Goal: Task Accomplishment & Management: Manage account settings

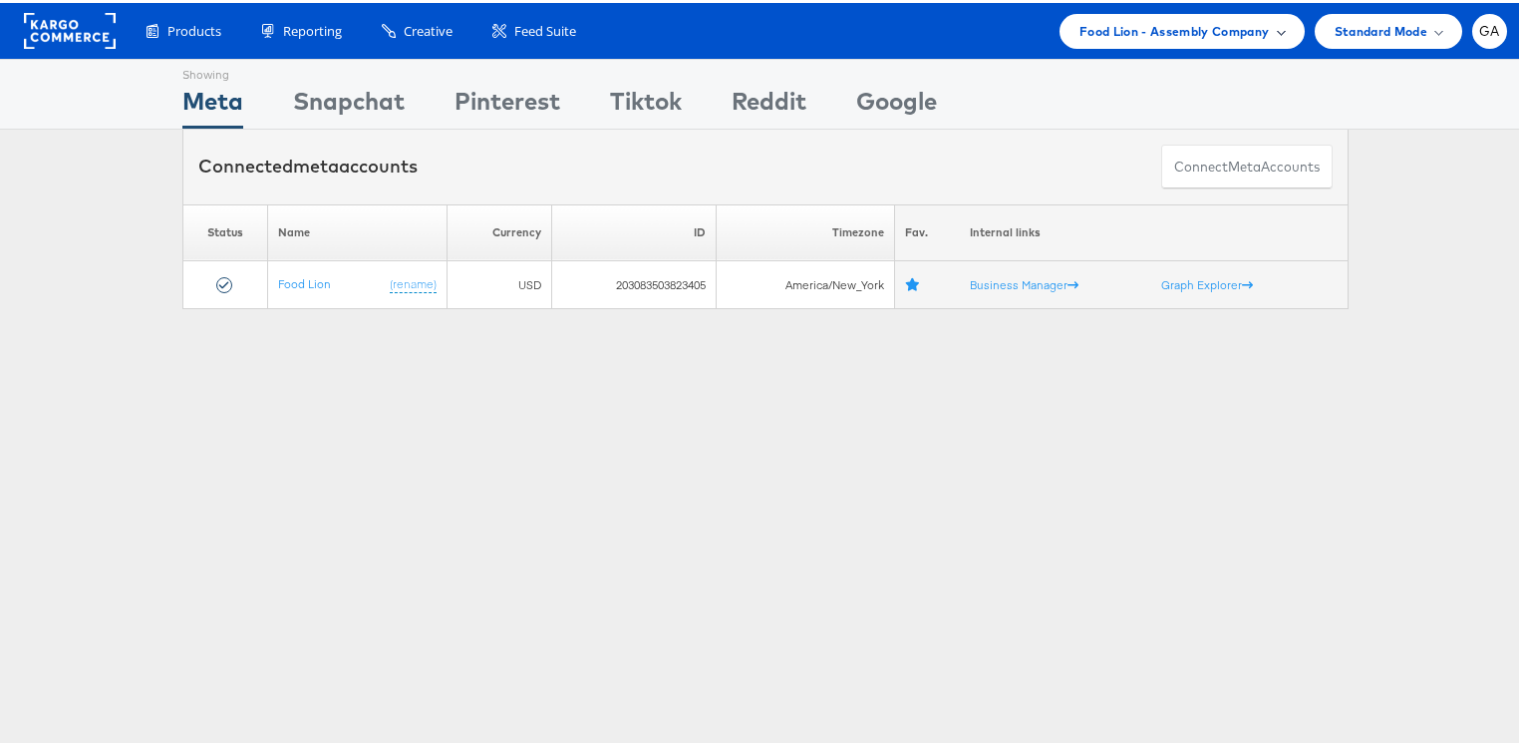
click at [1241, 31] on span "Food Lion - Assembly Company" at bounding box center [1174, 28] width 190 height 21
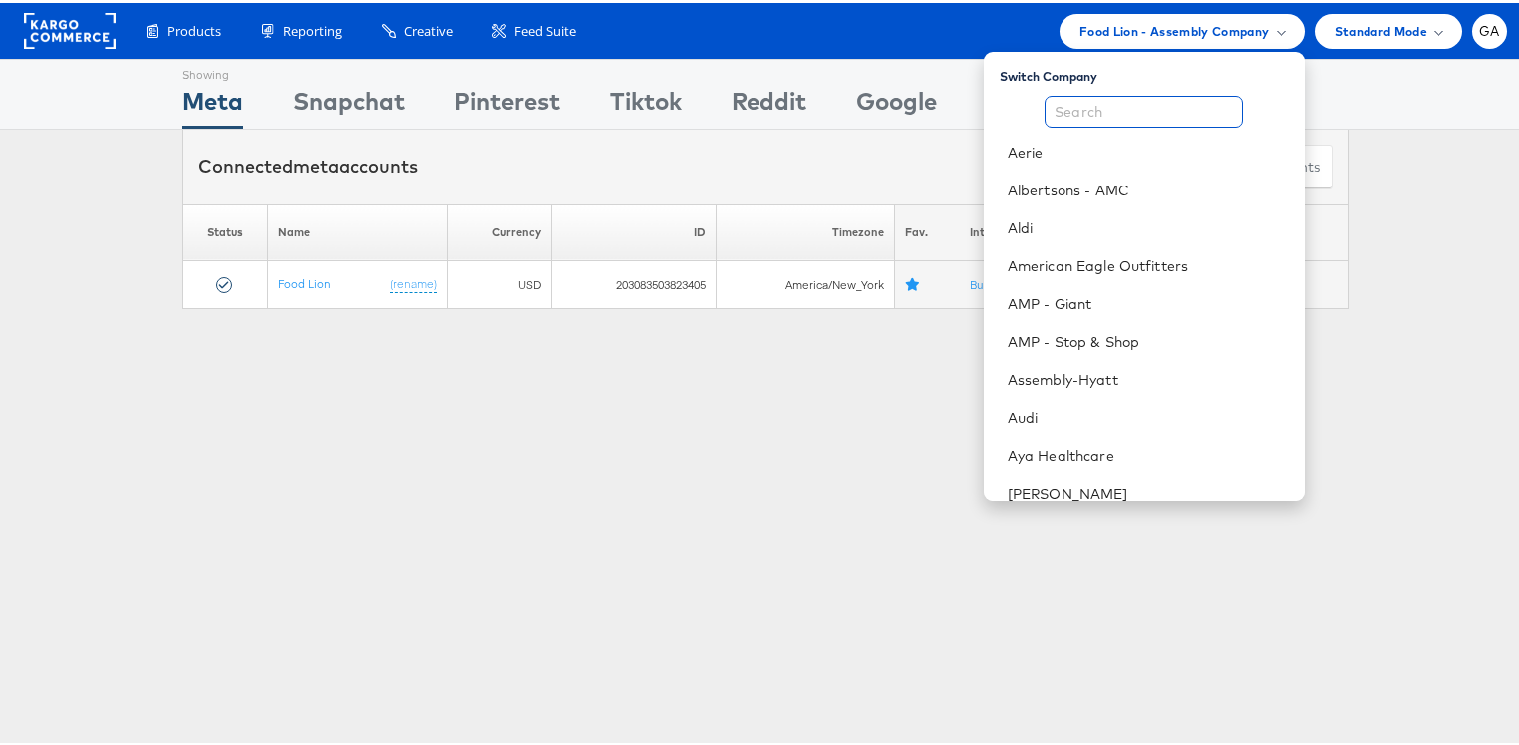
click at [1123, 111] on input "text" at bounding box center [1144, 109] width 198 height 32
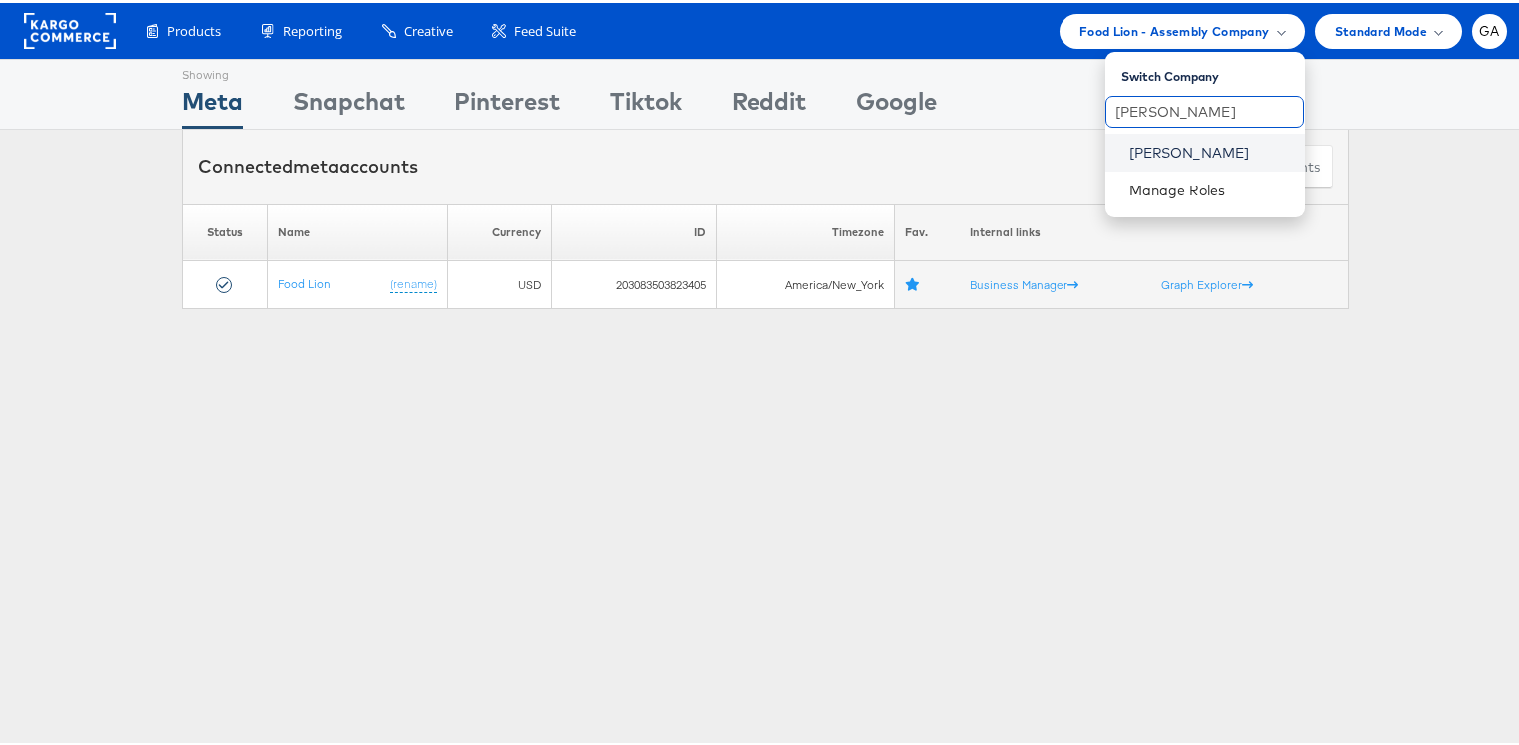
type input "john"
click at [1152, 141] on link "[PERSON_NAME]" at bounding box center [1208, 150] width 159 height 20
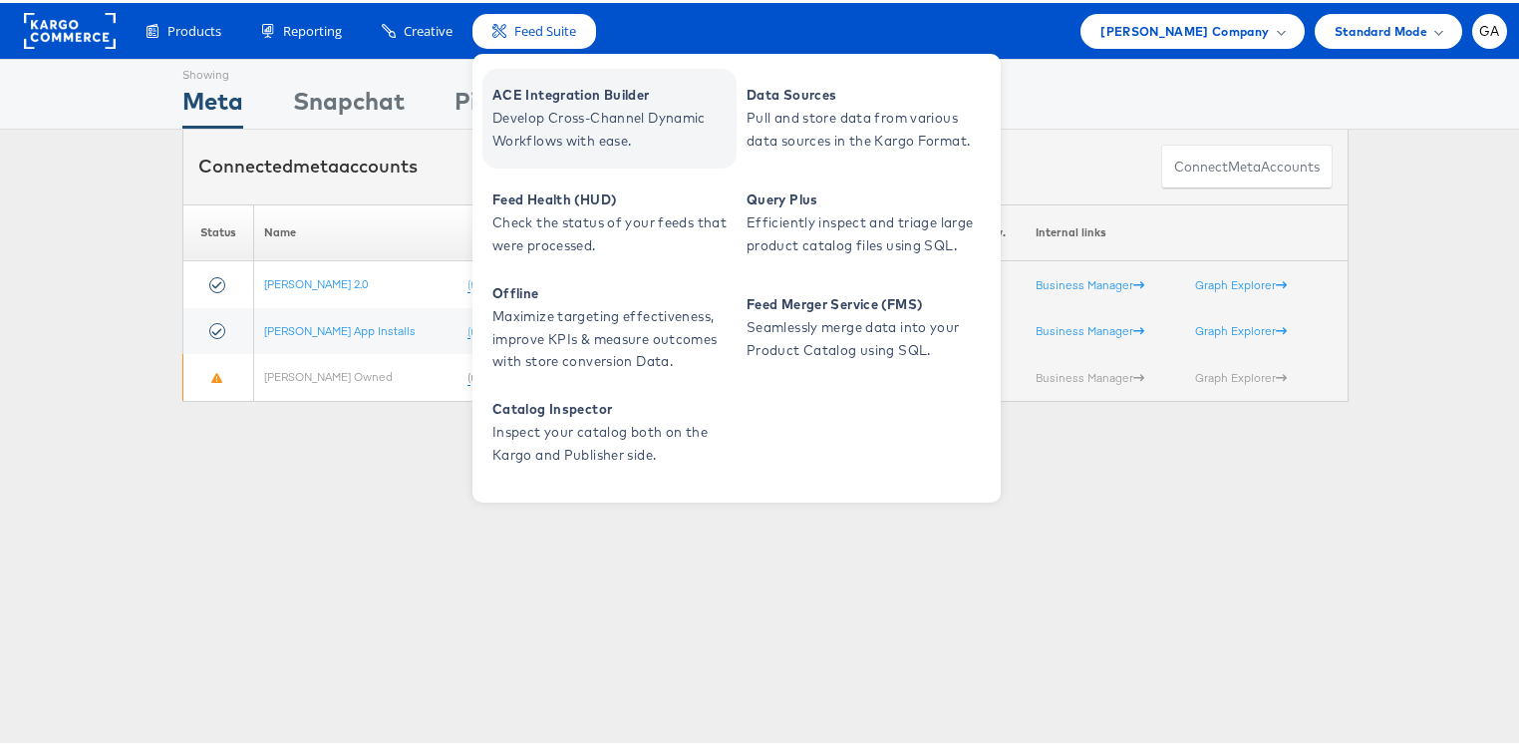
click at [569, 108] on span "Develop Cross-Channel Dynamic Workflows with ease." at bounding box center [611, 127] width 239 height 46
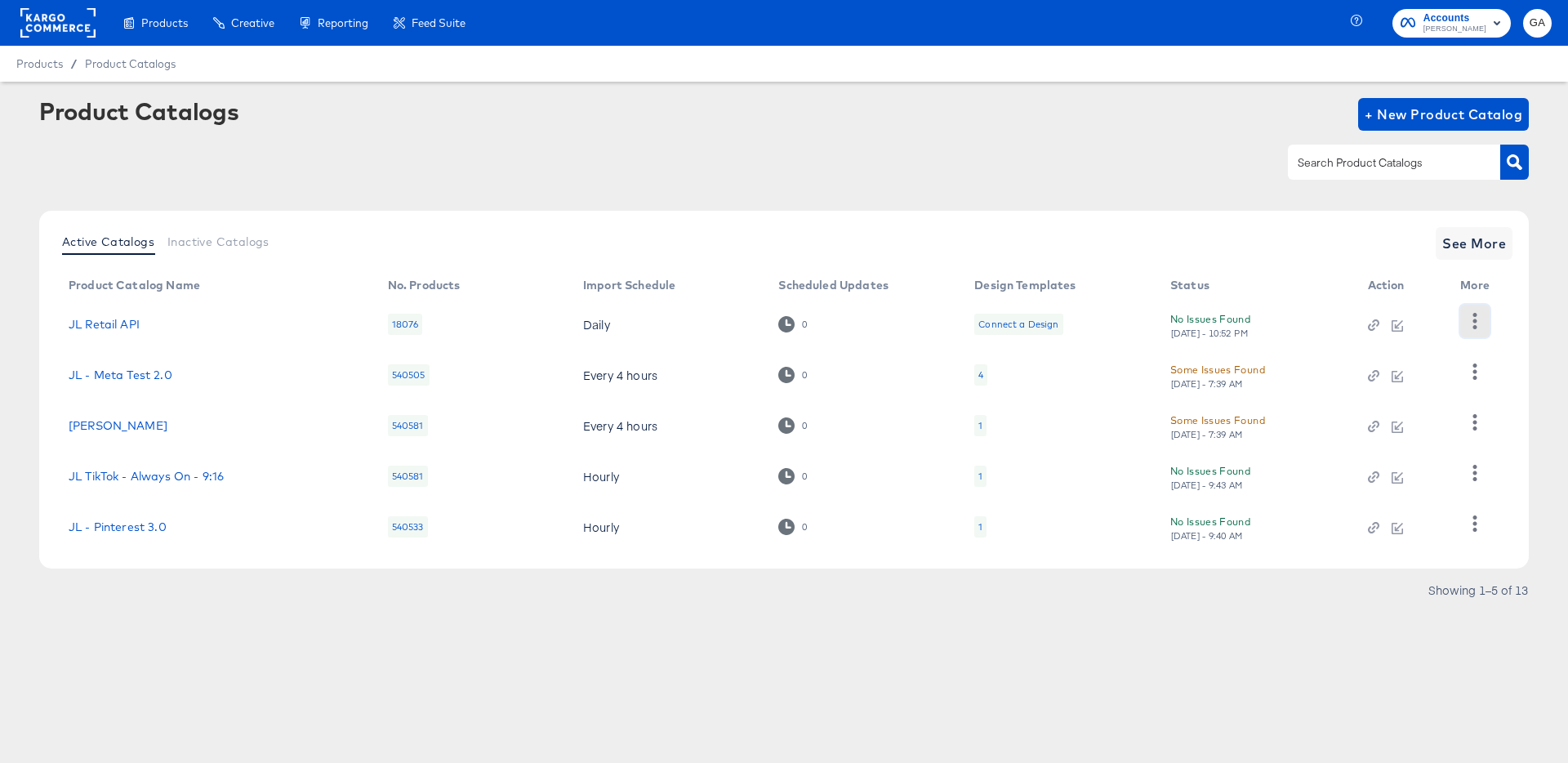
click at [1485, 315] on button "button" at bounding box center [1474, 321] width 29 height 33
click at [1413, 378] on div "HUD Checks (Internal)" at bounding box center [1407, 381] width 163 height 26
